Goal: Information Seeking & Learning: Learn about a topic

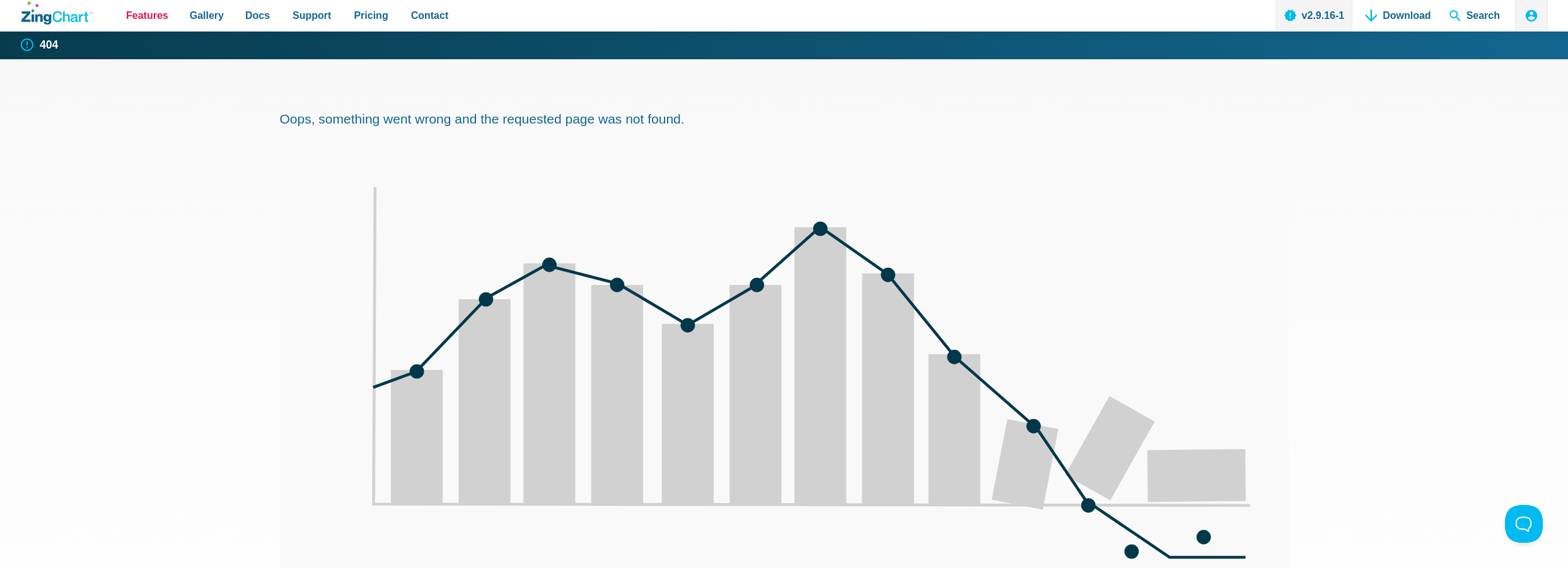
click at [157, 15] on span "Features" at bounding box center [147, 15] width 42 height 17
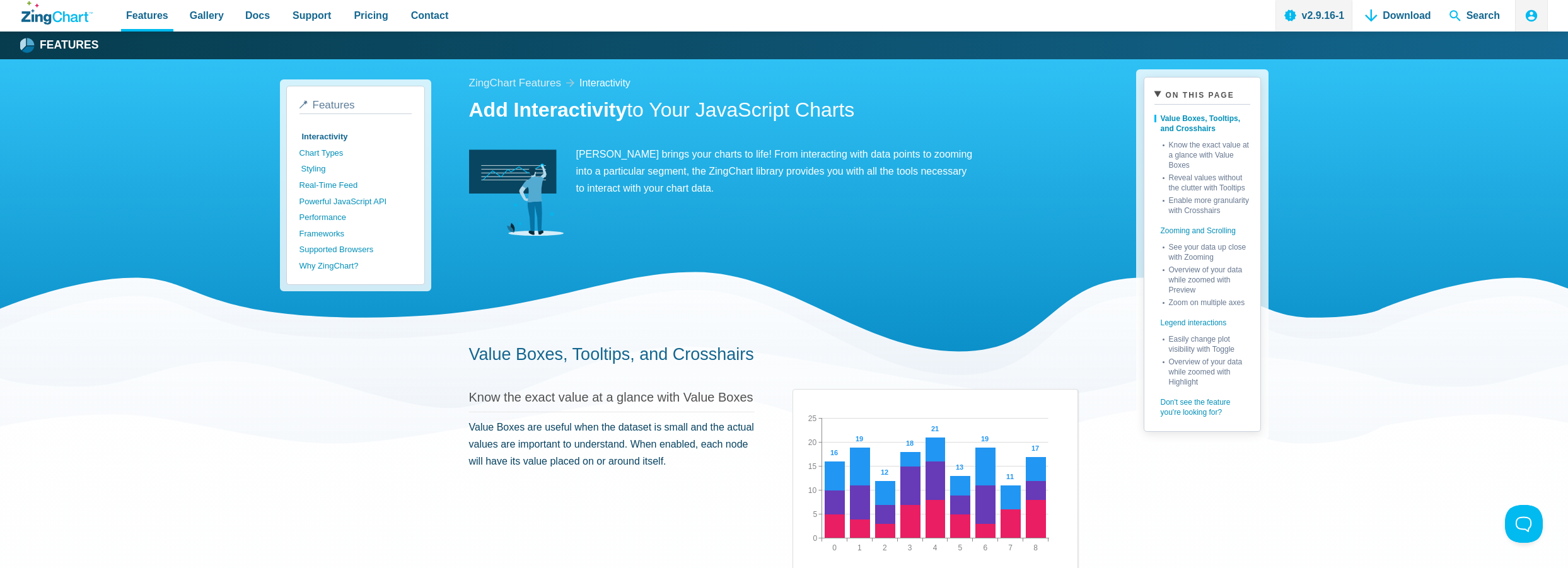
click at [339, 165] on link "Styling" at bounding box center [358, 169] width 113 height 17
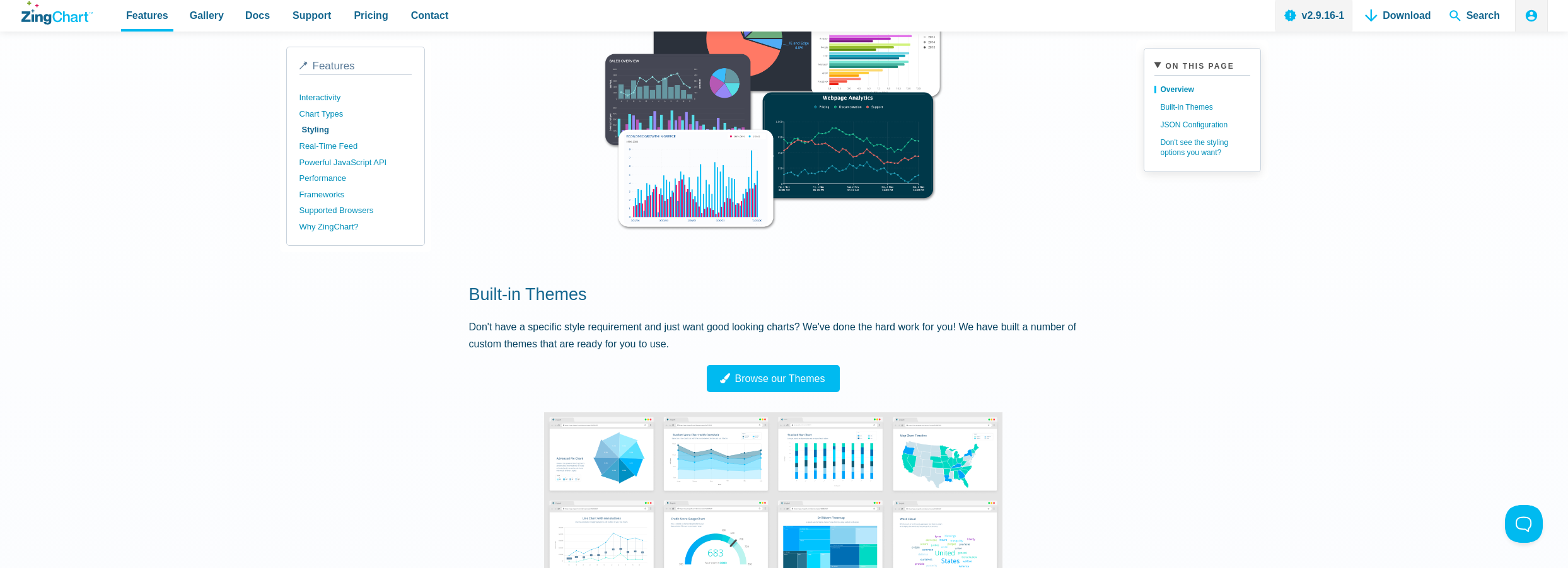
scroll to position [630, 0]
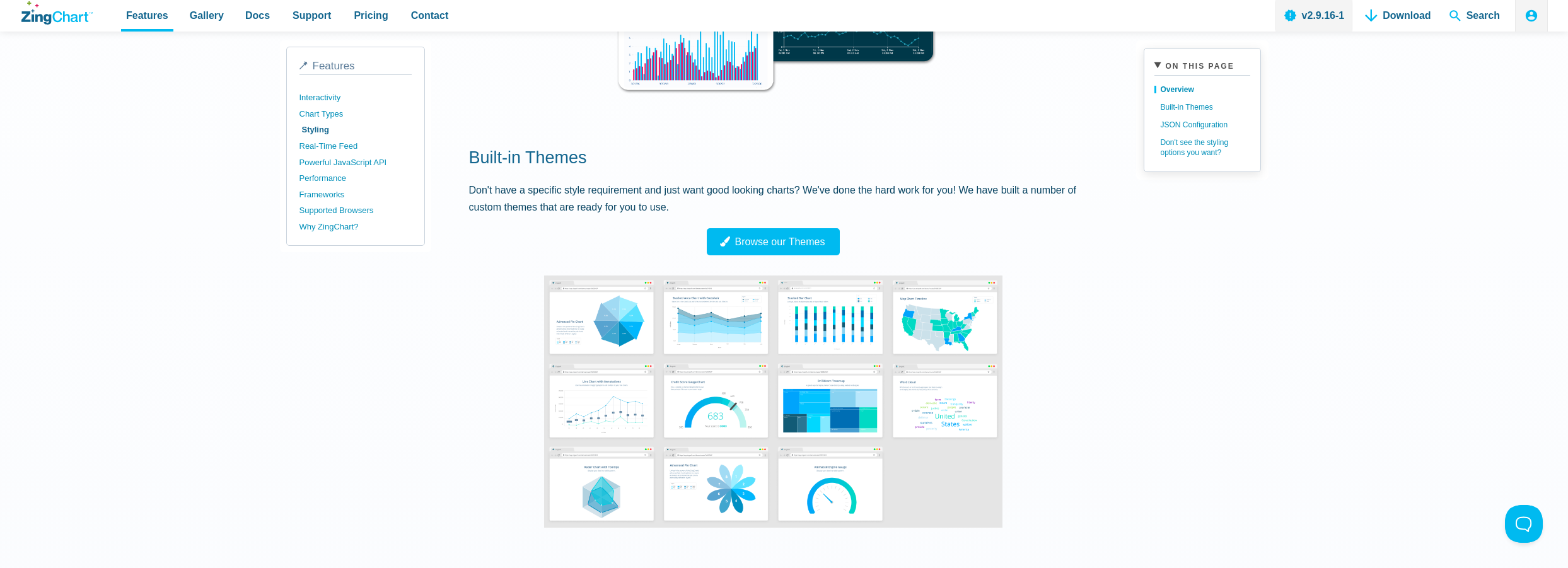
click at [634, 332] on img "App Content" at bounding box center [774, 401] width 458 height 252
click at [760, 246] on span "Browse our Themes" at bounding box center [769, 241] width 104 height 11
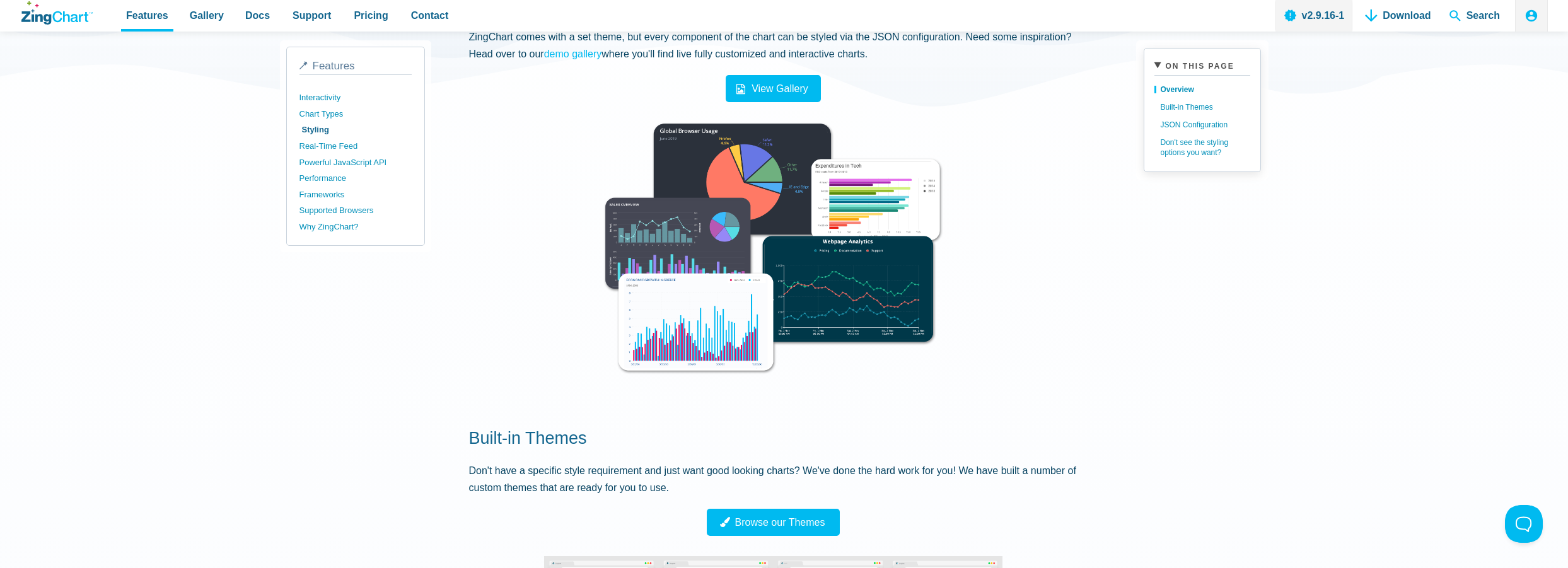
scroll to position [378, 0]
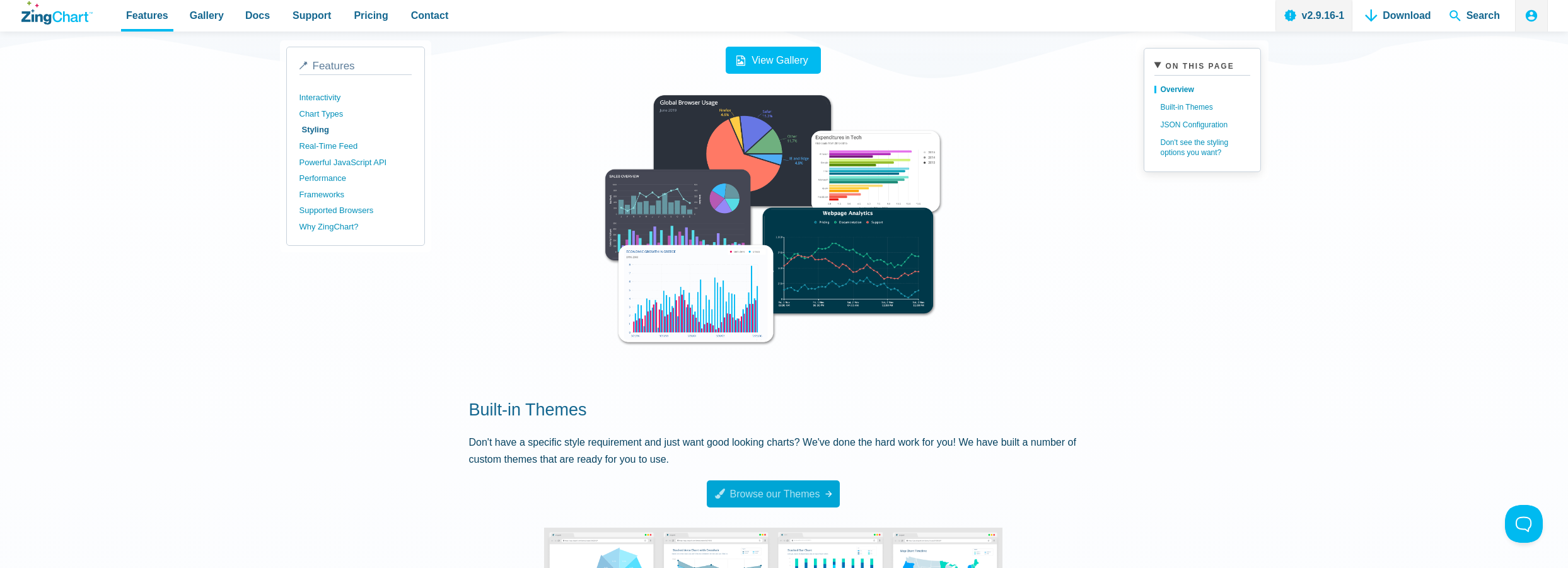
click at [748, 494] on span "Browse our Themes" at bounding box center [769, 494] width 104 height 11
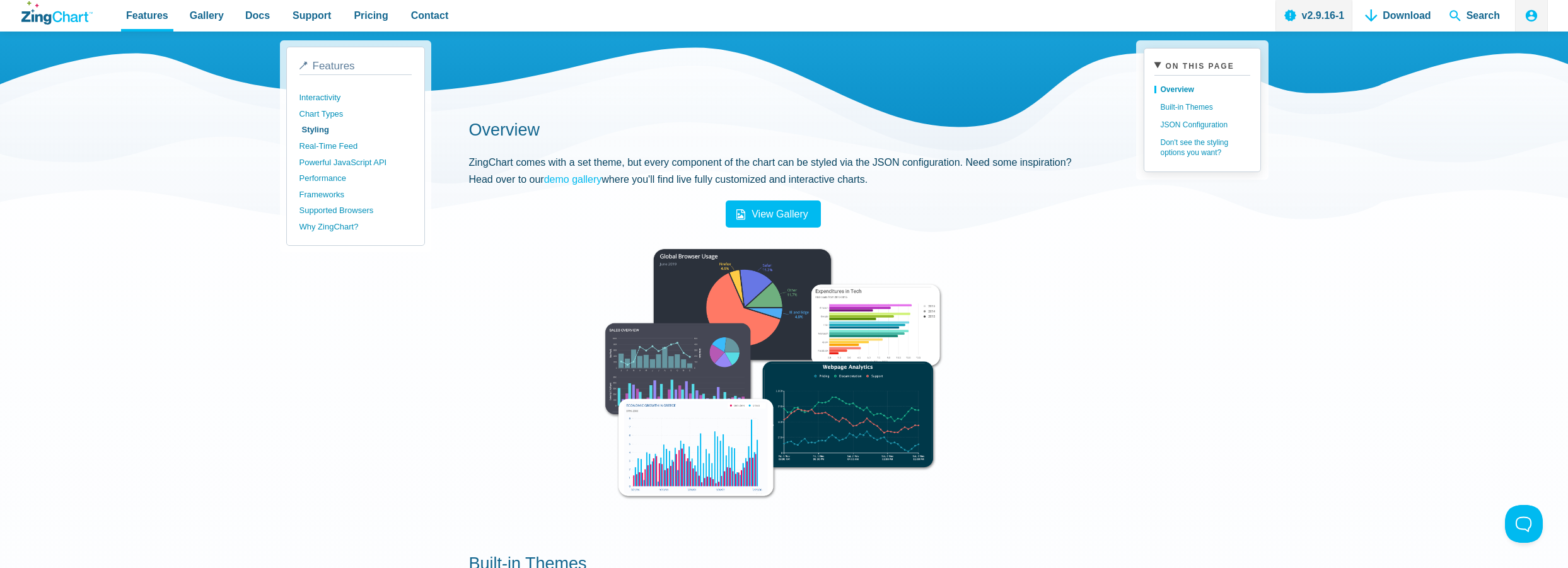
scroll to position [189, 0]
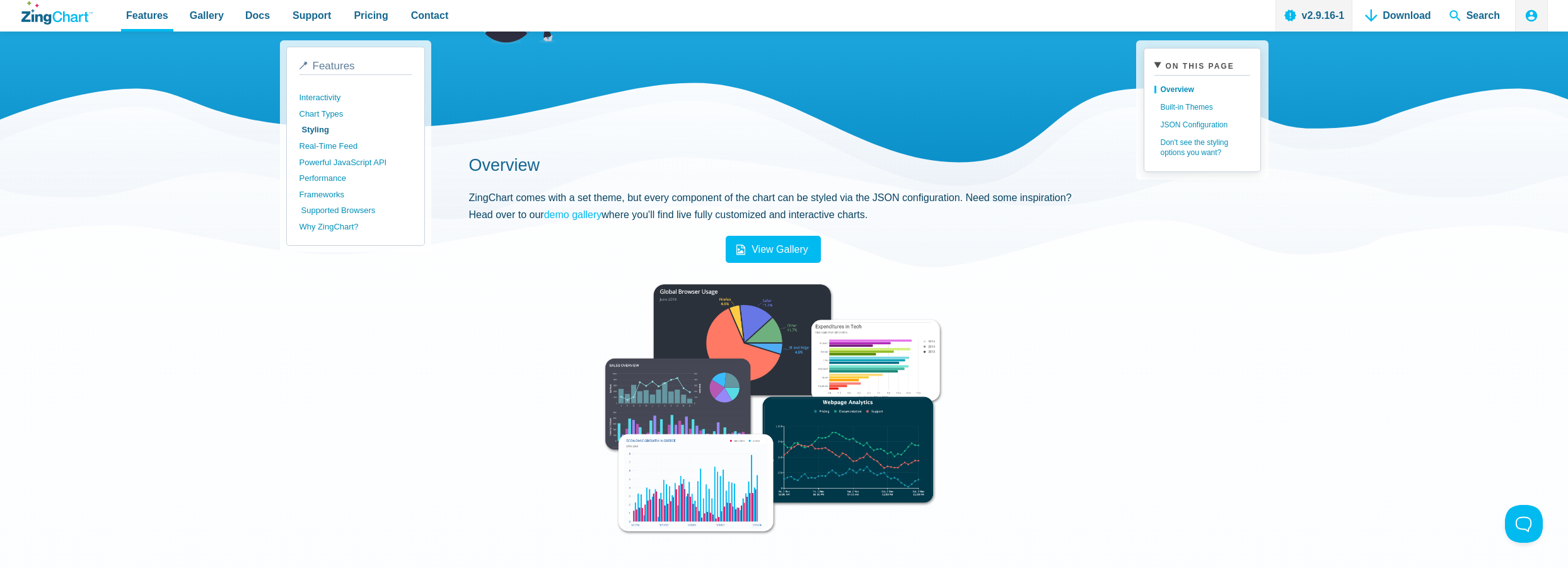
click at [362, 206] on link "Supported Browsers" at bounding box center [358, 210] width 113 height 17
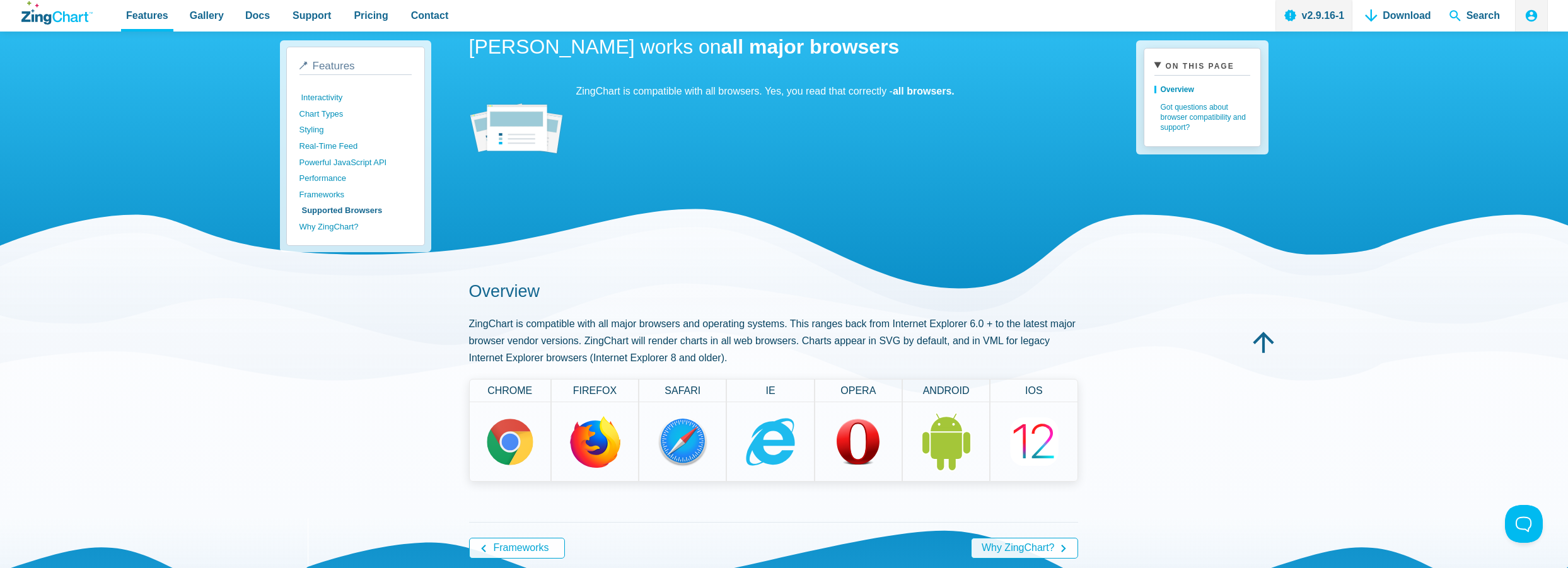
click at [334, 102] on link "Interactivity" at bounding box center [358, 98] width 113 height 17
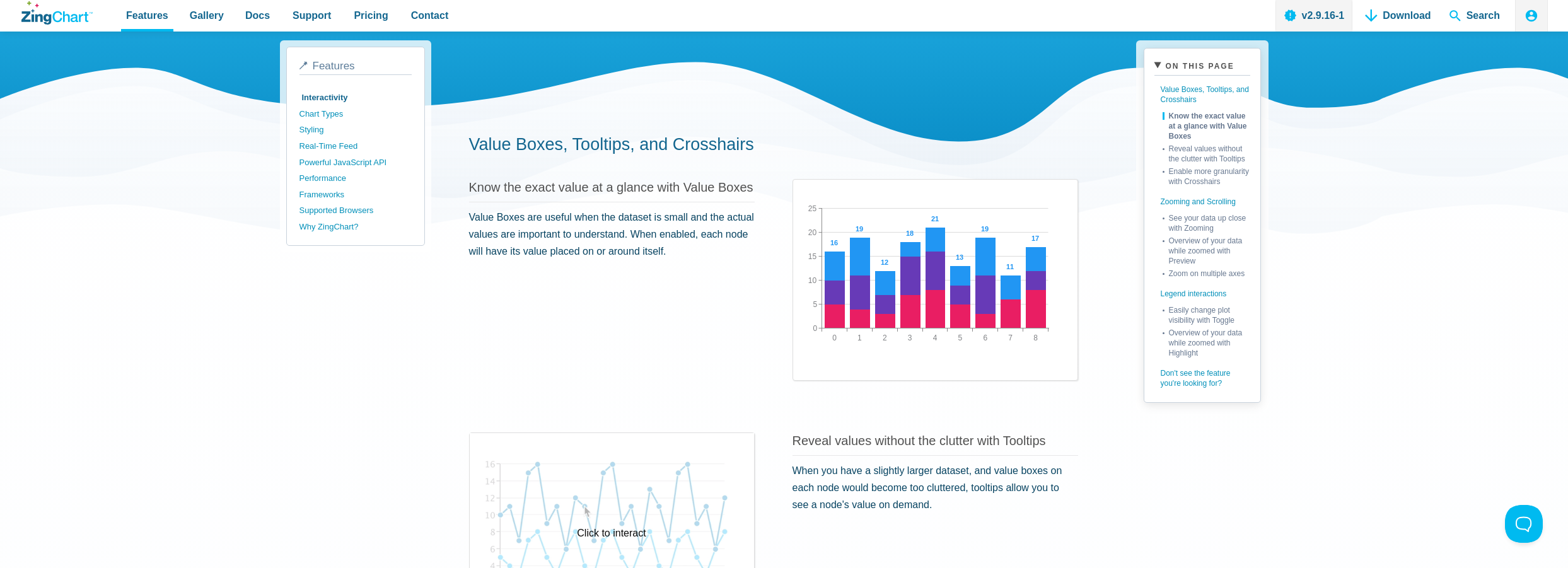
scroll to position [378, 0]
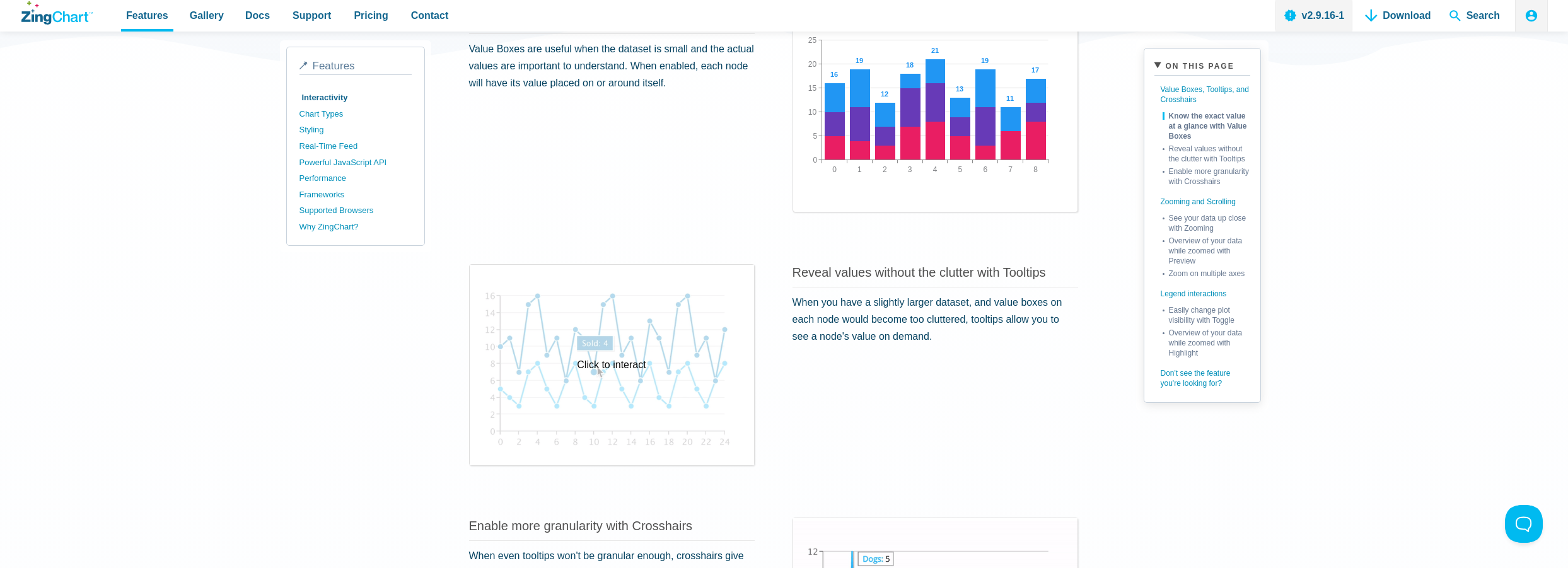
click at [614, 331] on div "Click to interact" at bounding box center [612, 365] width 285 height 201
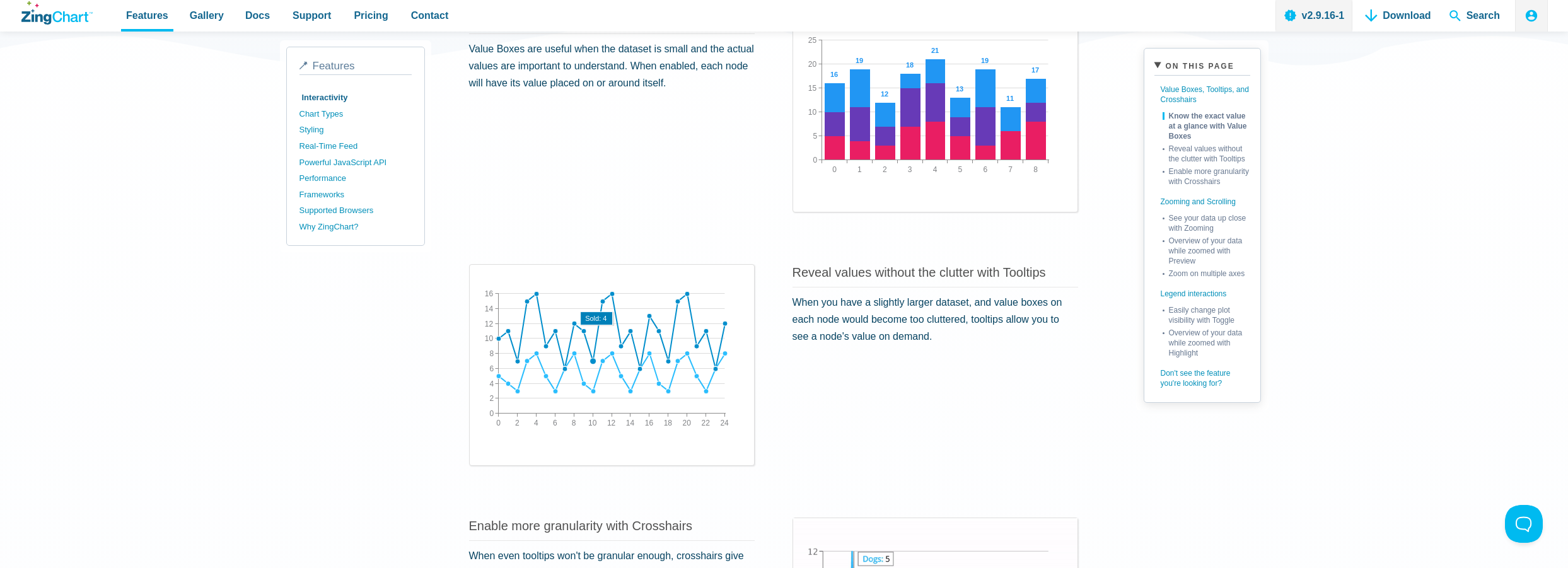
drag, startPoint x: 572, startPoint y: 339, endPoint x: 595, endPoint y: 334, distance: 23.5
click at [480, 433] on map "App Content" at bounding box center [480, 433] width 0 height 0
drag, startPoint x: 585, startPoint y: 331, endPoint x: 579, endPoint y: 339, distance: 10.0
click at [579, 339] on div "0 24 2 4 6 8 10 12 14 16 18 20 22 0 16 2 4 6 8 10 12 14 Sold: 7" at bounding box center [612, 354] width 264 height 158
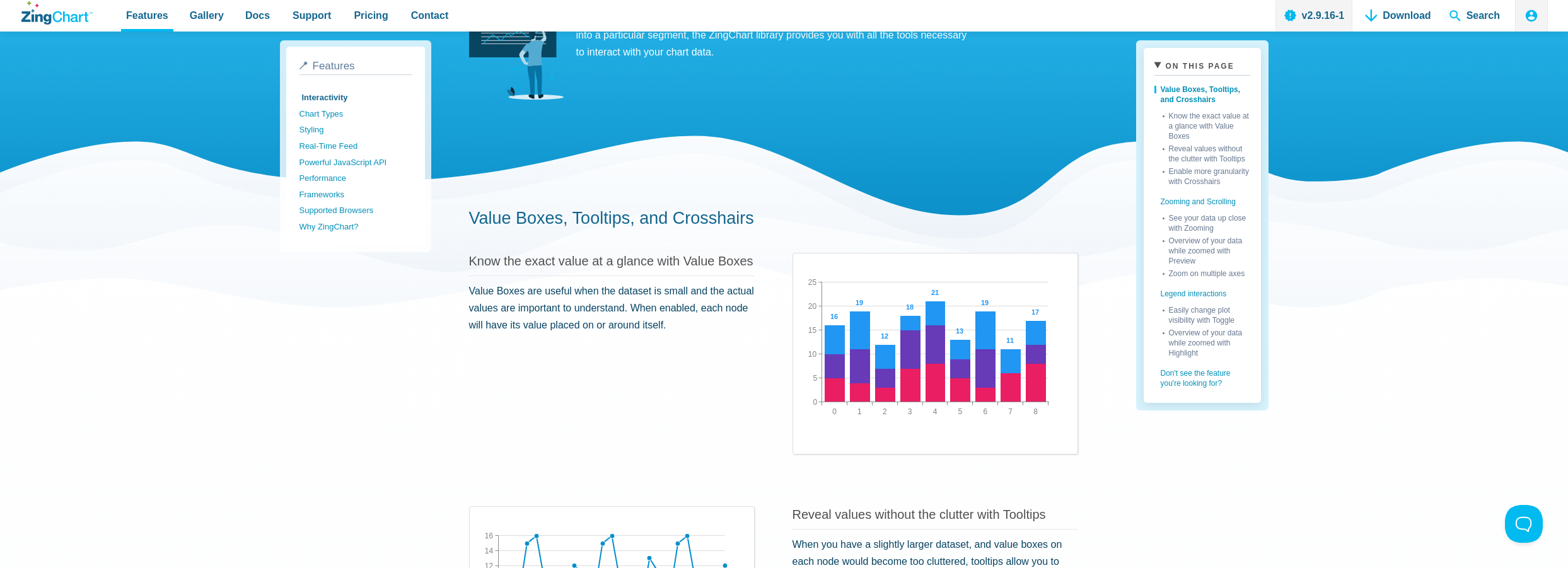
scroll to position [0, 0]
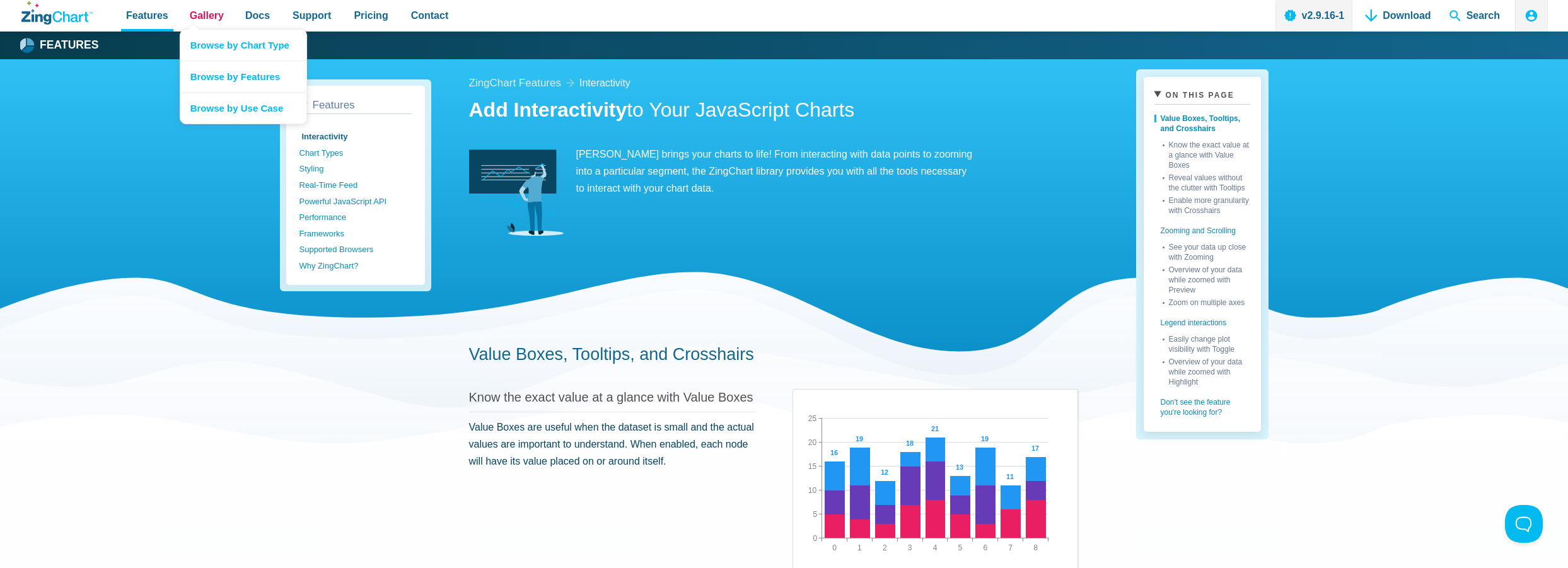
click at [192, 12] on span "Gallery" at bounding box center [206, 15] width 34 height 17
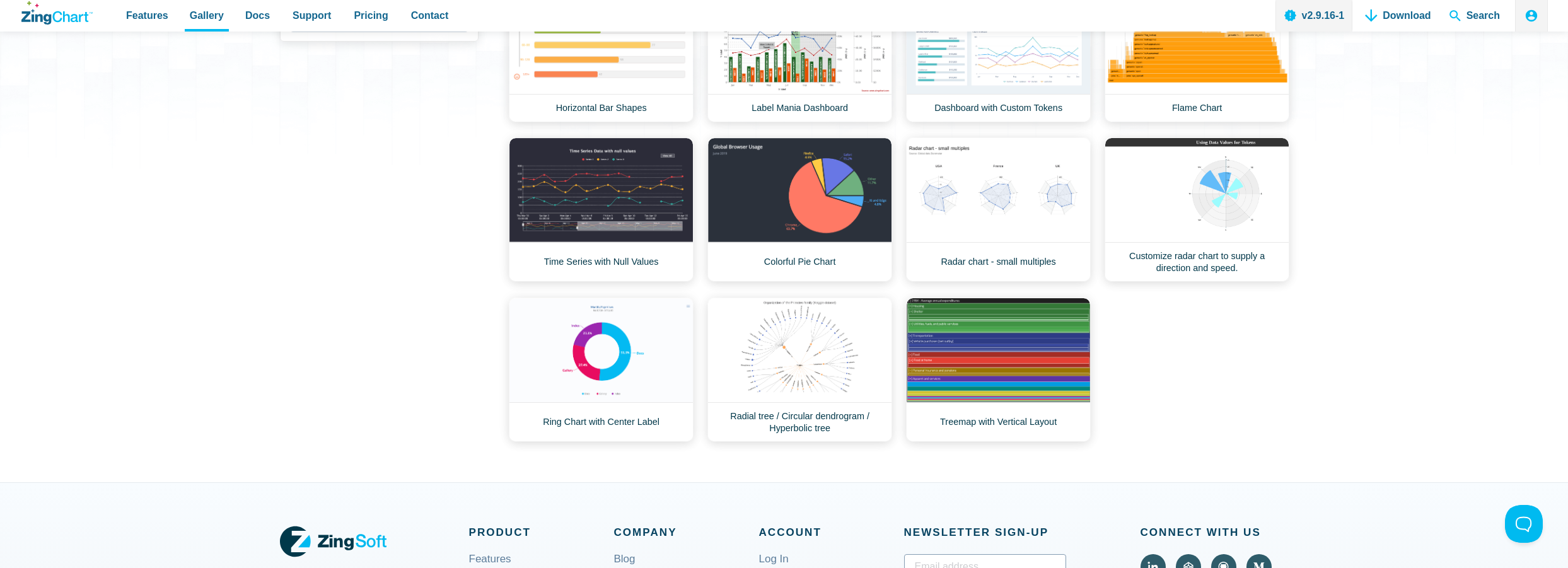
scroll to position [442, 0]
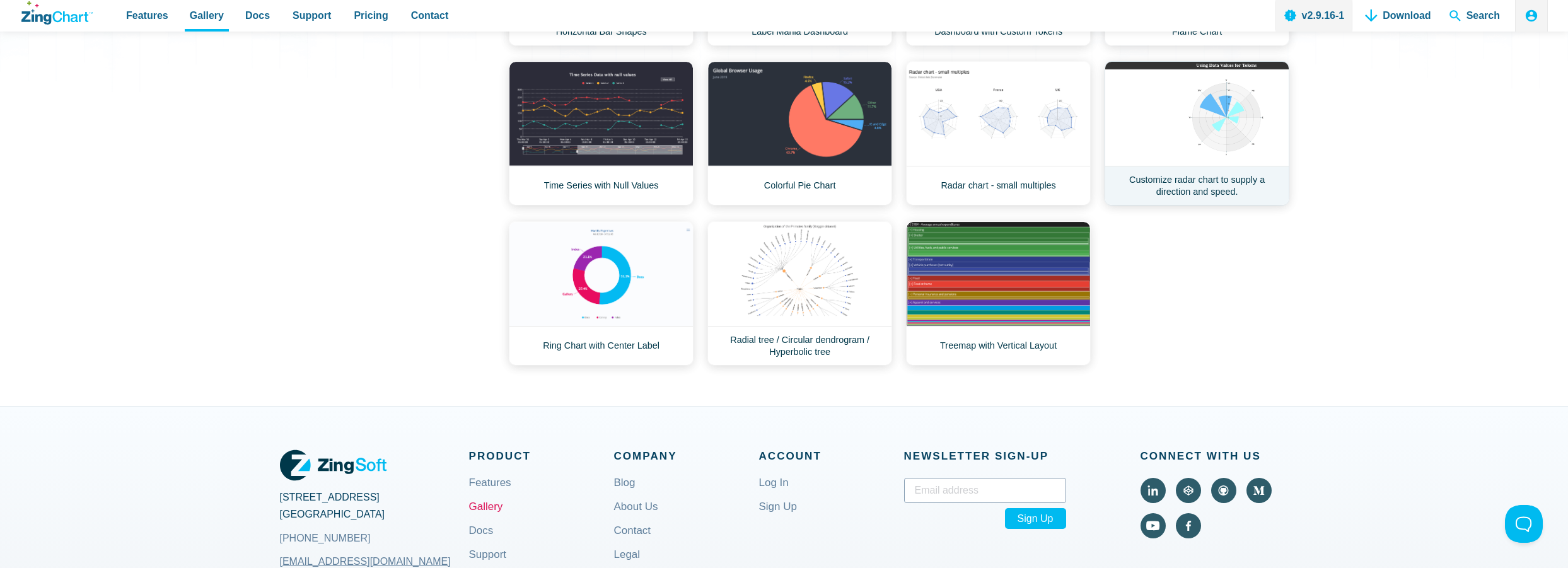
click at [1243, 113] on link "Customize radar chart to supply a direction and speed." at bounding box center [1197, 133] width 185 height 144
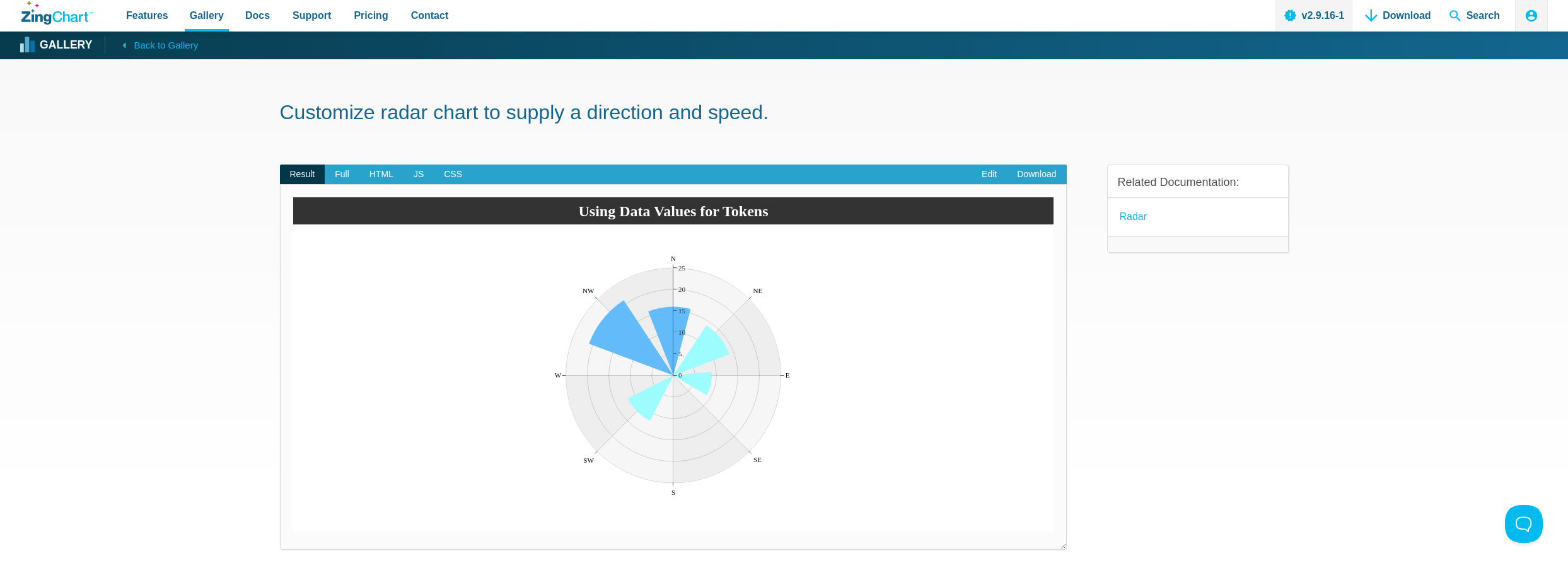
scroll to position [189, 0]
